Goal: Information Seeking & Learning: Learn about a topic

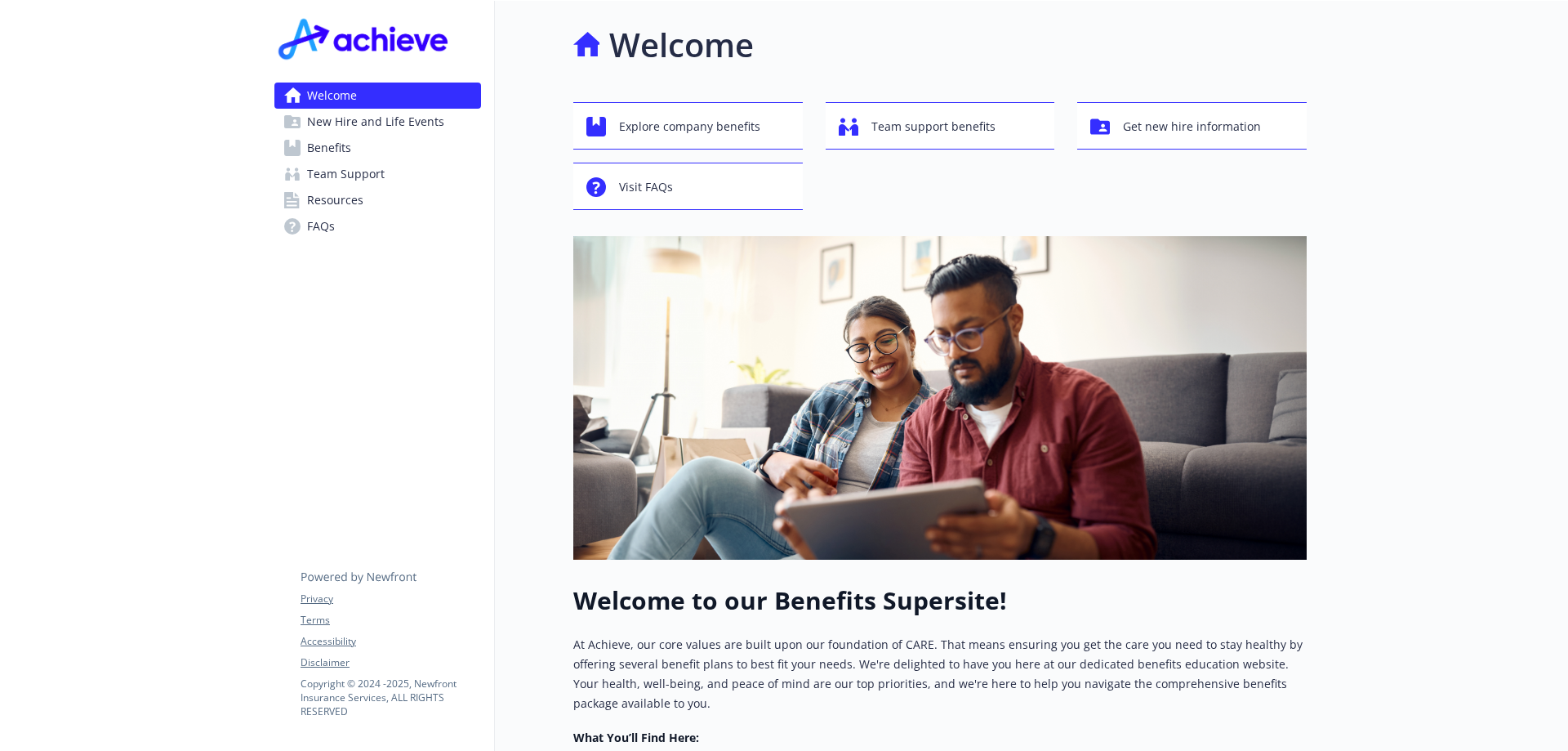
click at [346, 124] on span "New Hire and Life Events" at bounding box center [375, 121] width 137 height 26
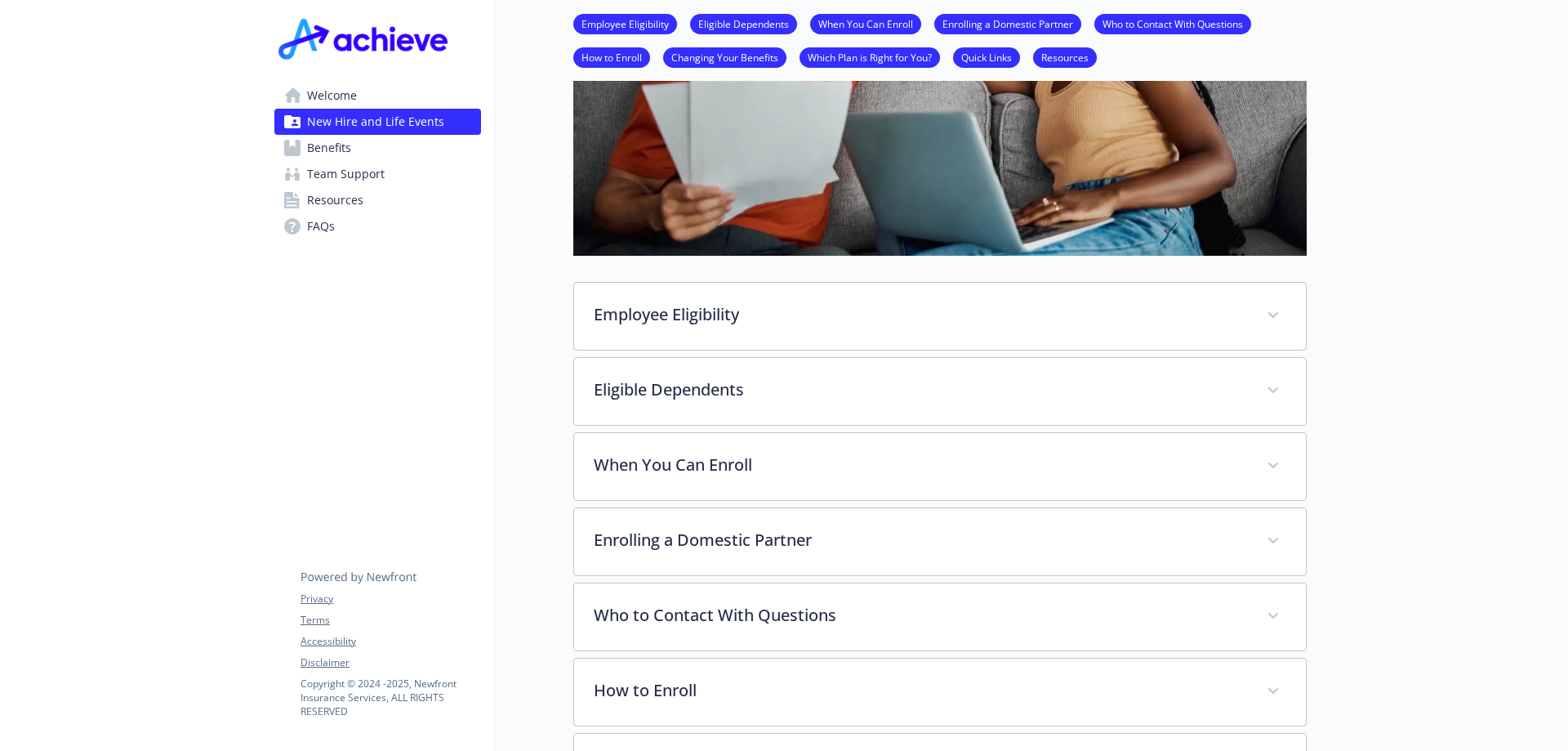
scroll to position [326, 0]
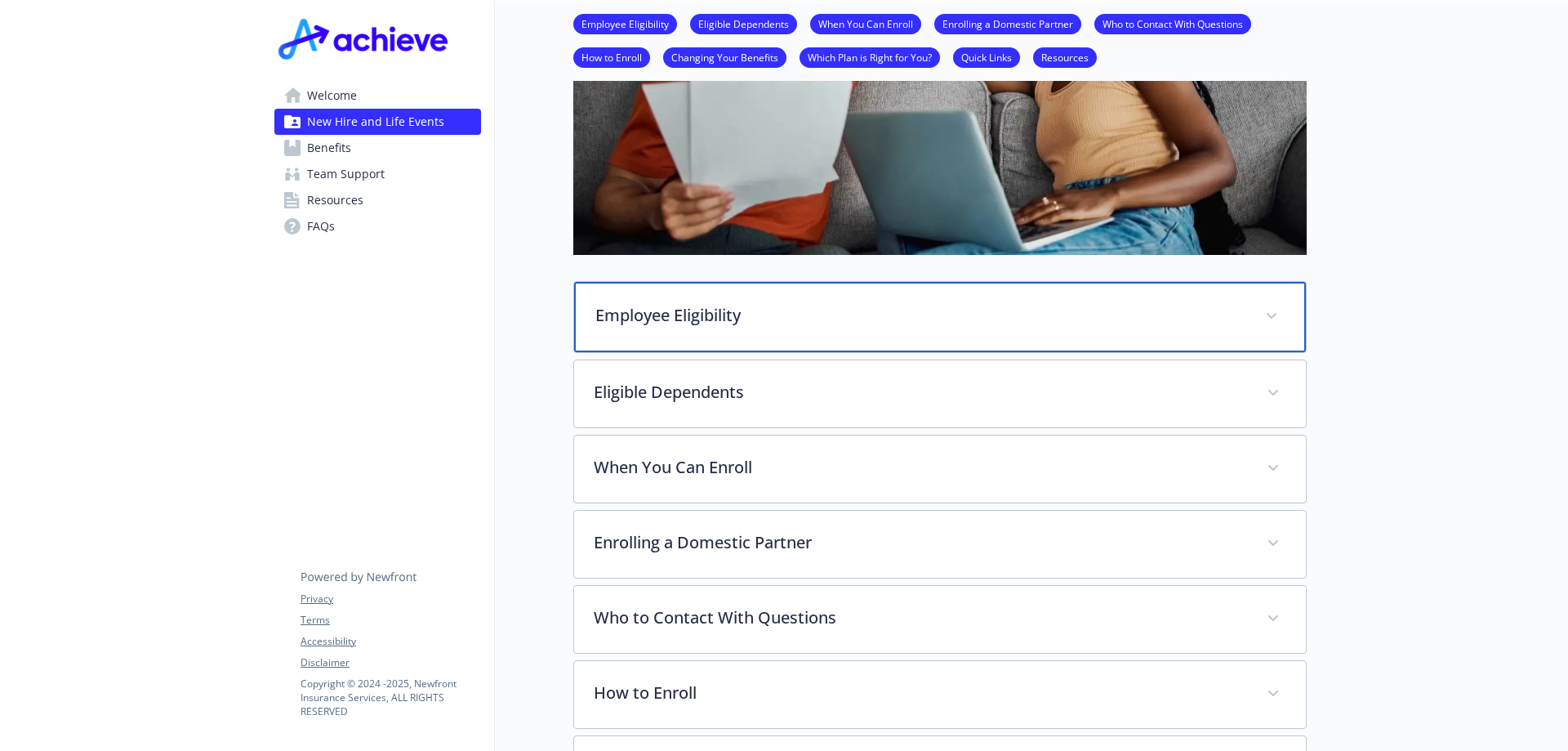
click at [704, 312] on p "Employee Eligibility" at bounding box center [920, 315] width 650 height 25
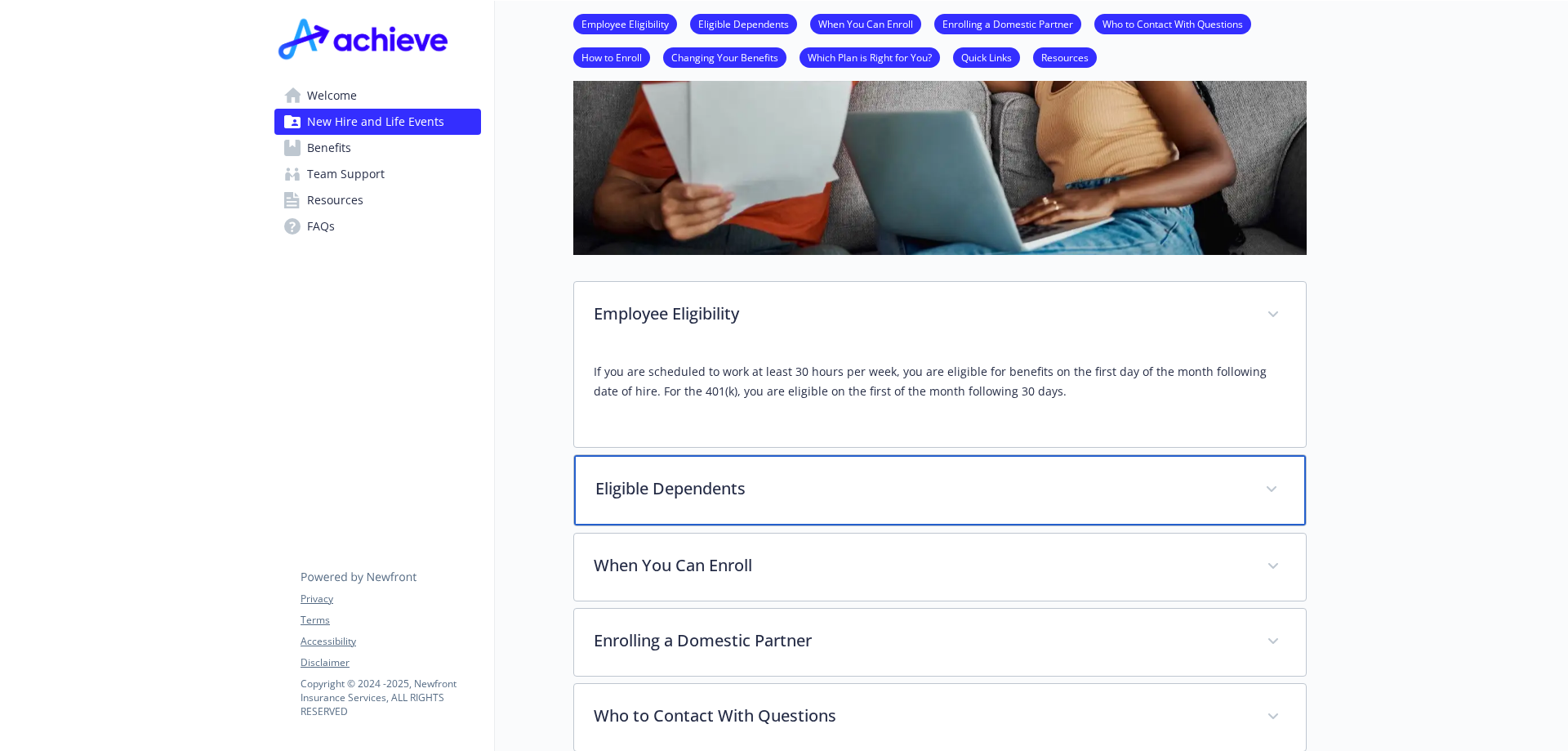
click at [653, 494] on p "Eligible Dependents" at bounding box center [920, 488] width 650 height 25
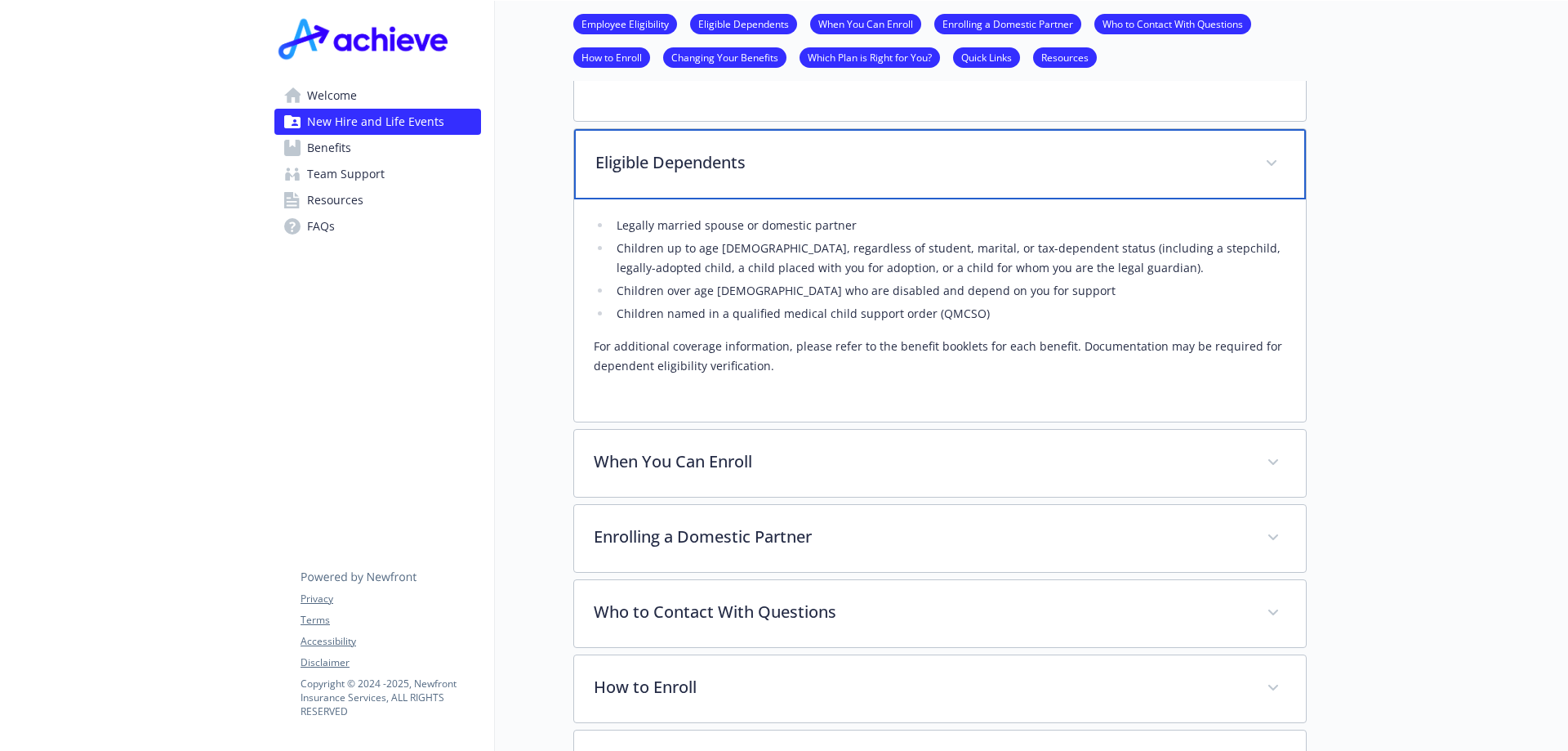
scroll to position [654, 0]
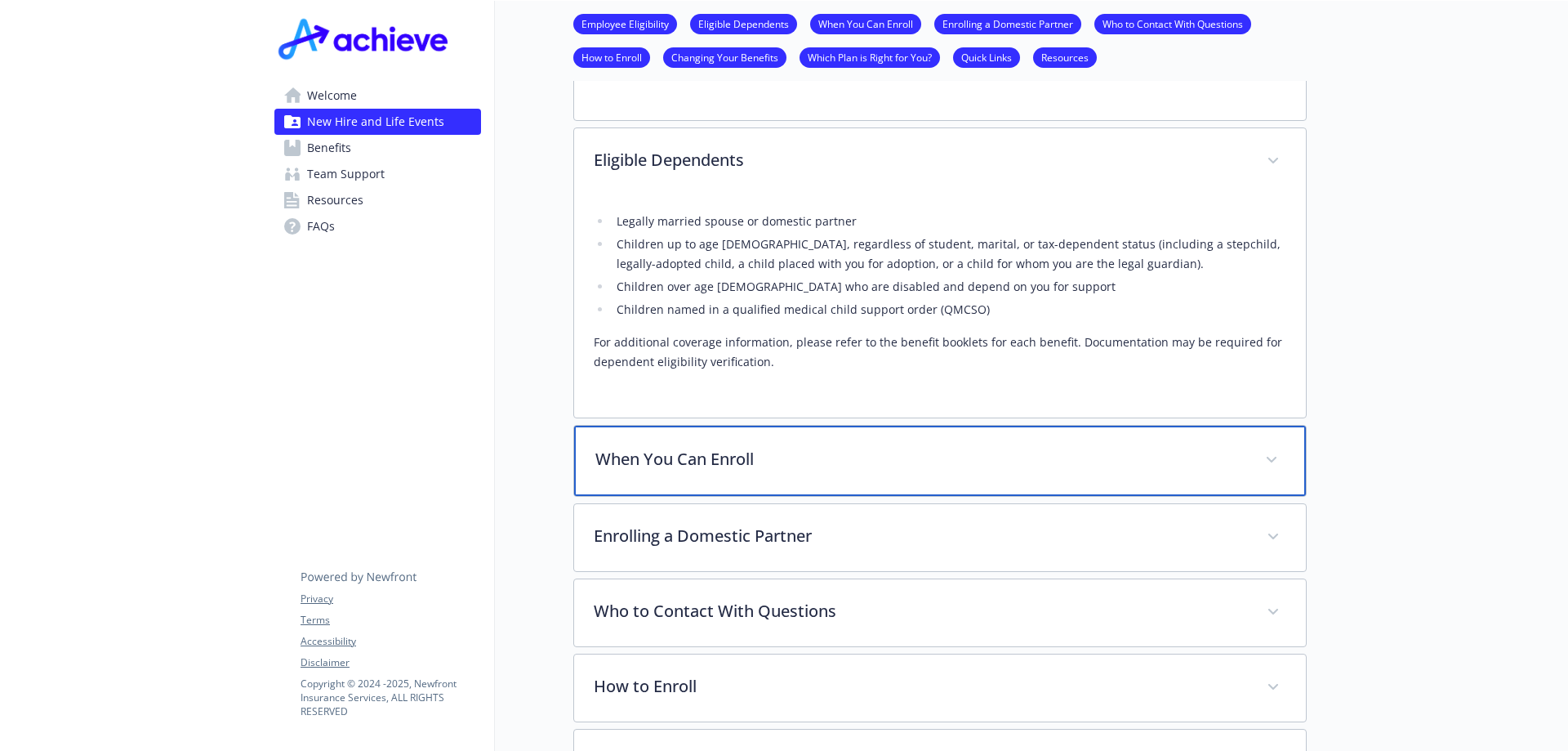
click at [694, 481] on div "When You Can Enroll" at bounding box center [941, 460] width 732 height 70
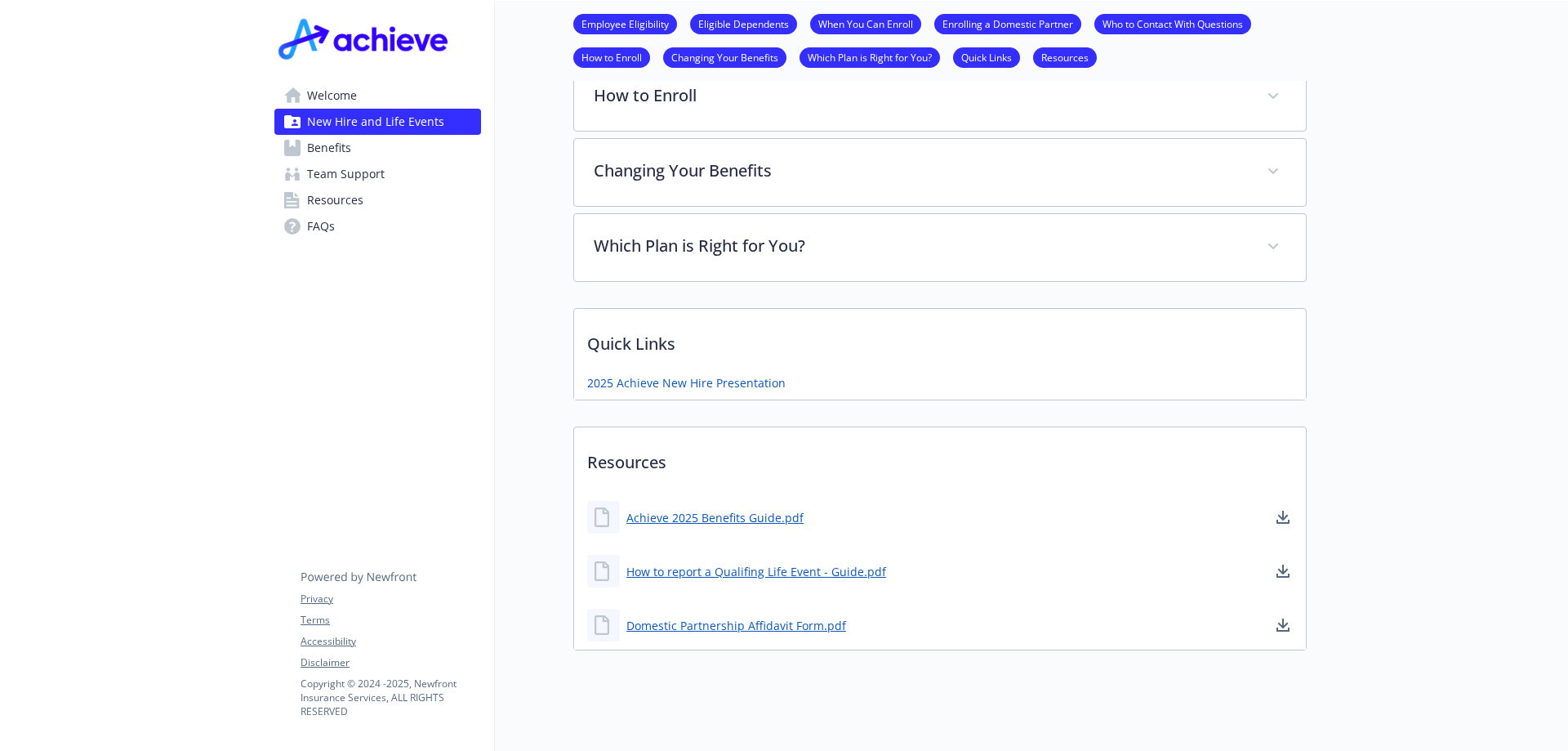
scroll to position [1437, 0]
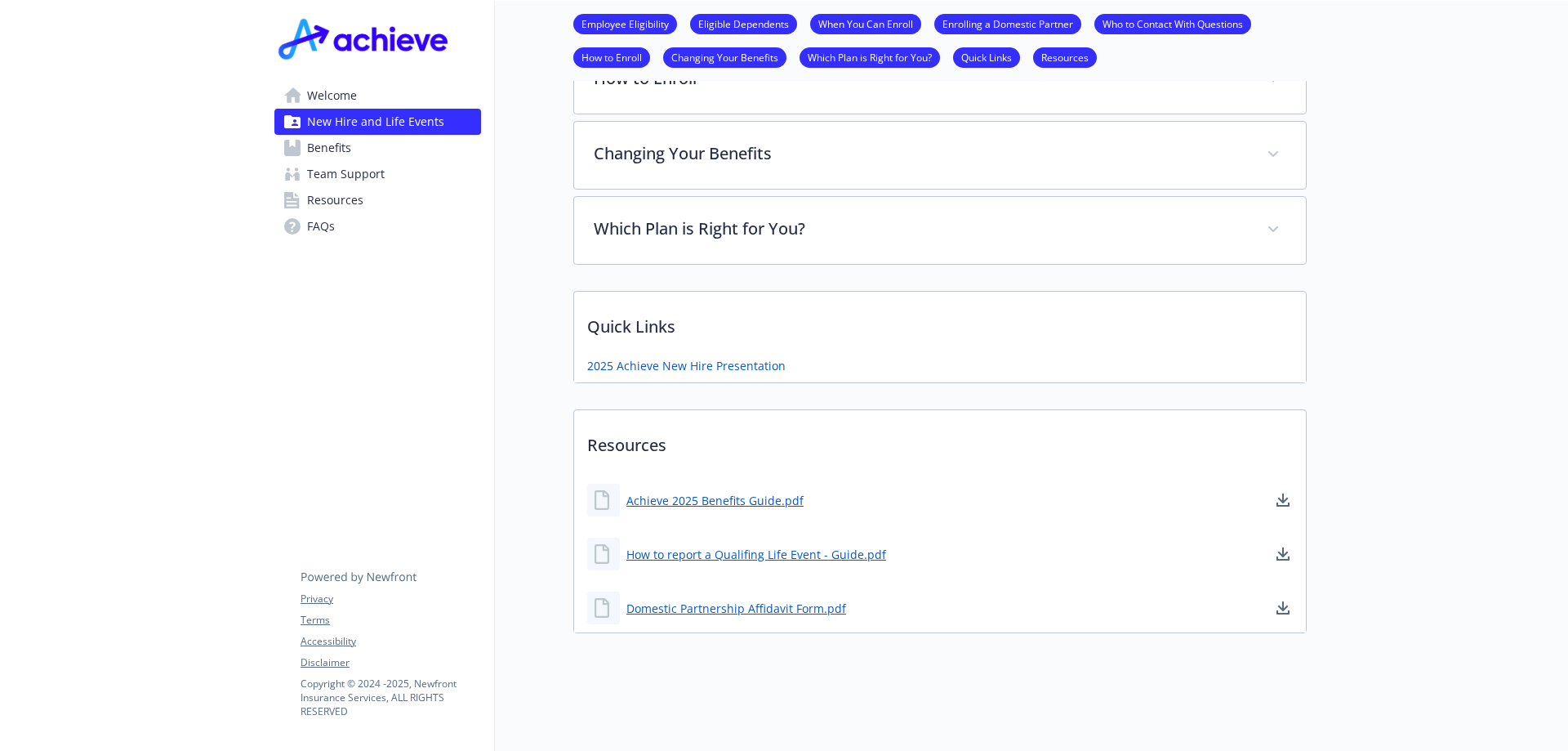
click at [344, 227] on link "FAQs" at bounding box center [378, 226] width 207 height 26
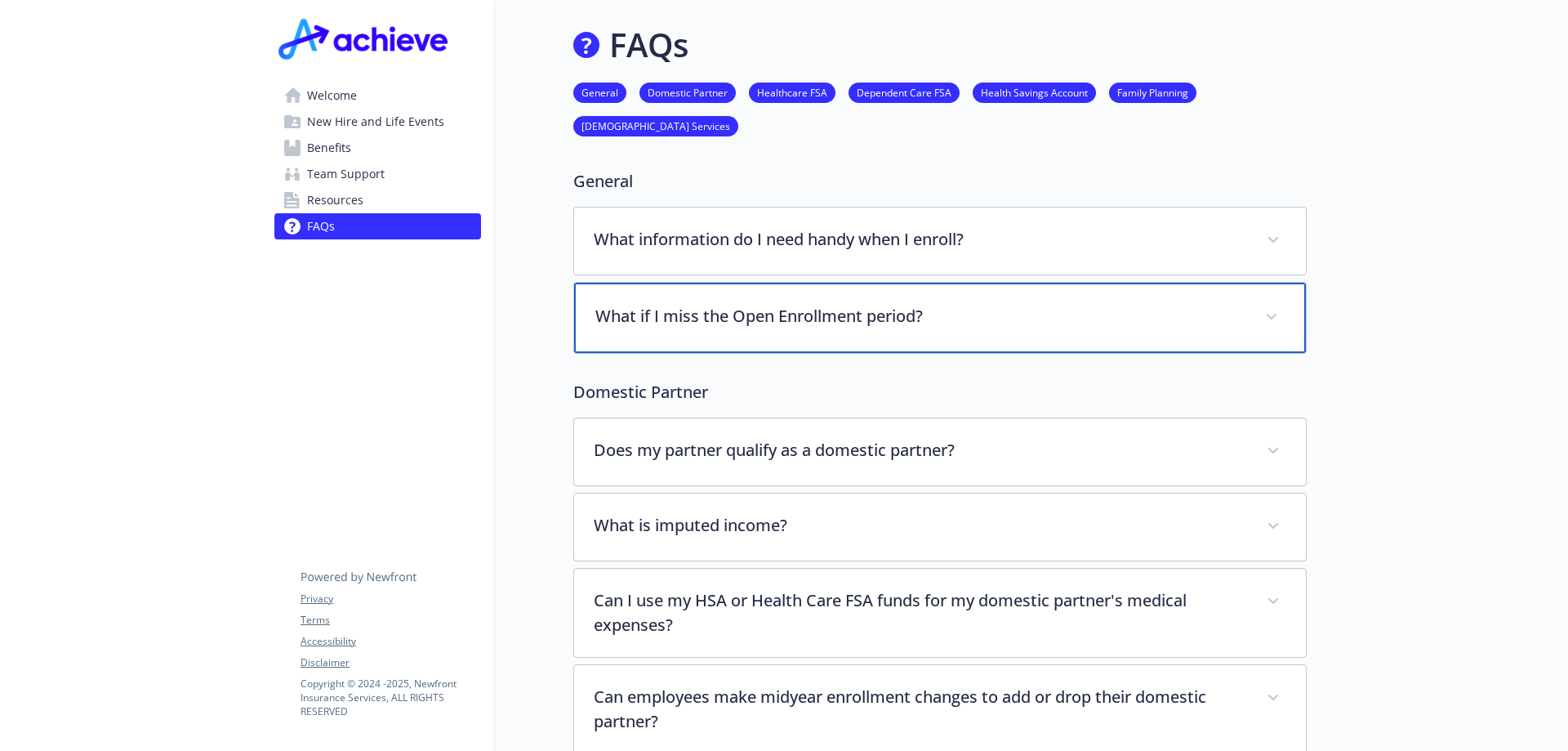
click at [679, 331] on div "What if I miss the Open Enrollment period?" at bounding box center [941, 317] width 732 height 70
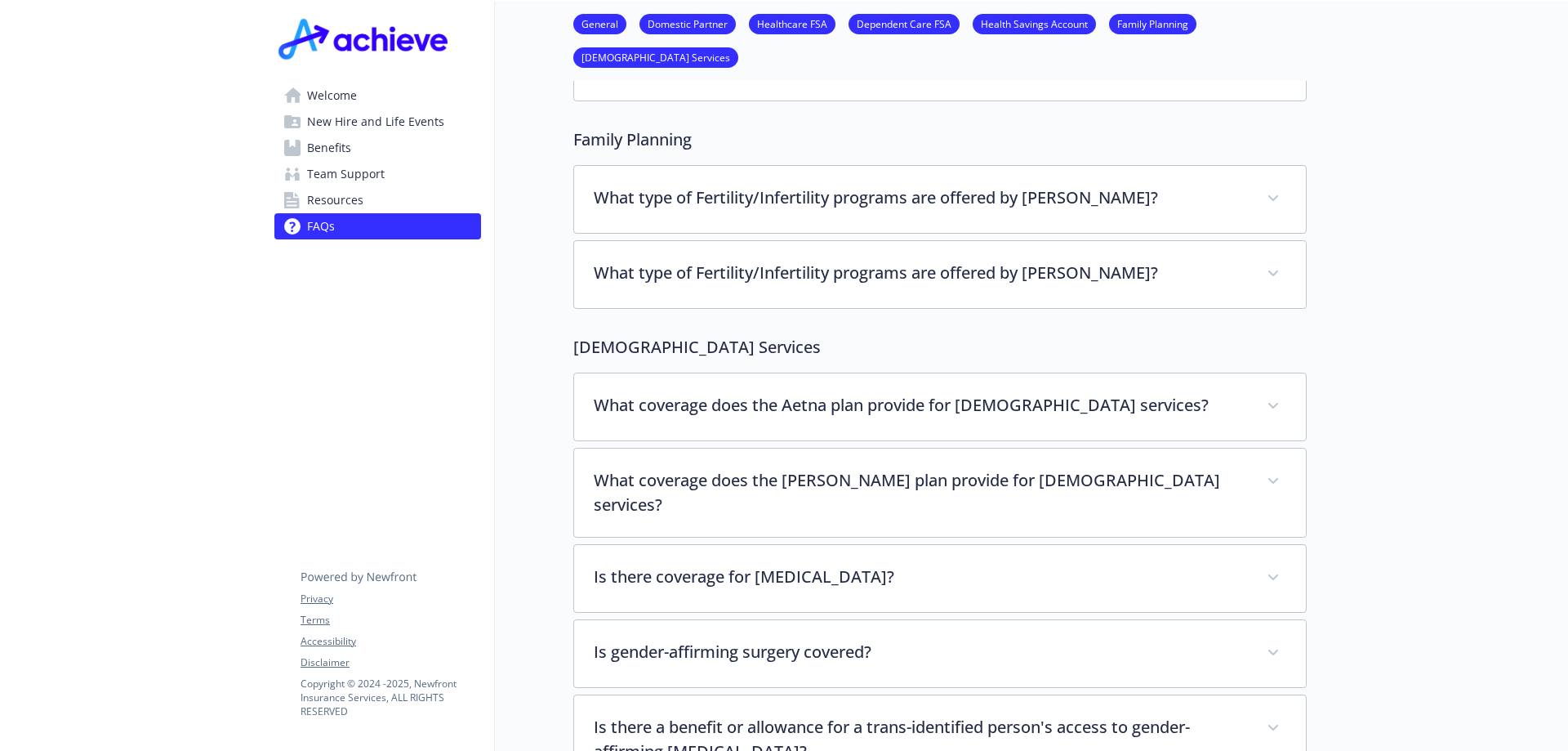
scroll to position [3594, 0]
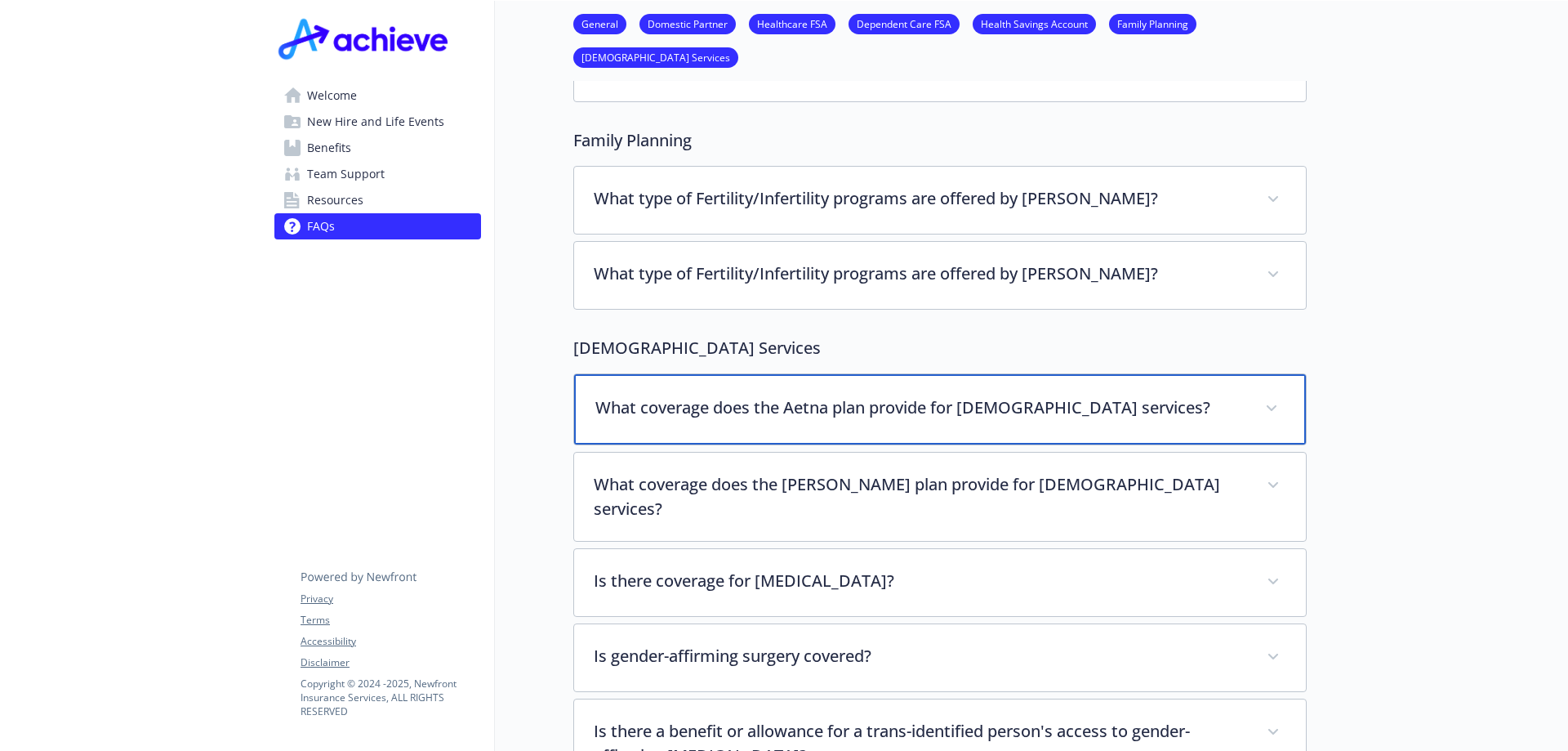
click at [636, 395] on p "What coverage does the Aetna plan provide for [DEMOGRAPHIC_DATA] services?" at bounding box center [920, 407] width 650 height 25
